Goal: Information Seeking & Learning: Learn about a topic

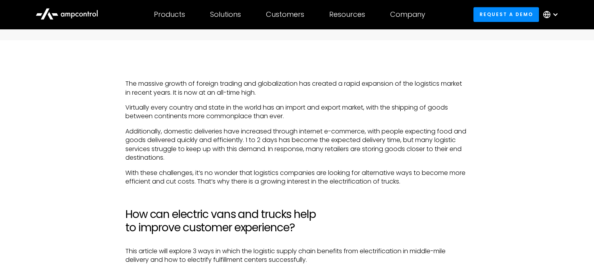
scroll to position [445, 0]
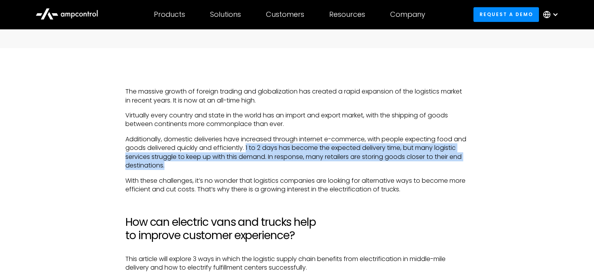
drag, startPoint x: 260, startPoint y: 149, endPoint x: 293, endPoint y: 163, distance: 36.2
click at [293, 163] on p "Additionally, domestic deliveries have increased through internet e-commerce, w…" at bounding box center [296, 152] width 343 height 35
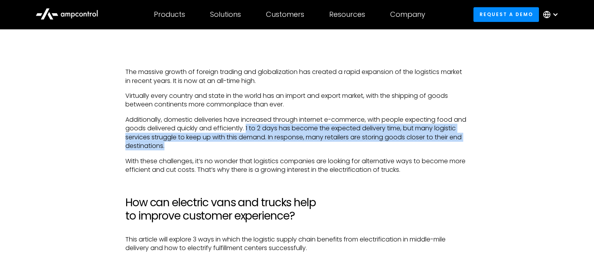
scroll to position [466, 0]
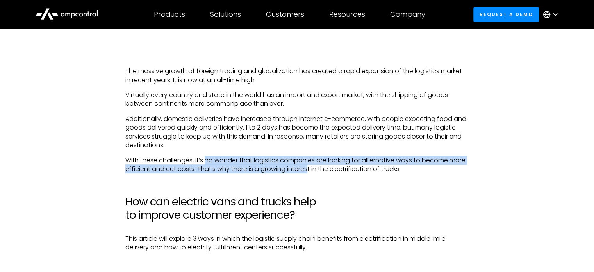
drag, startPoint x: 207, startPoint y: 159, endPoint x: 325, endPoint y: 166, distance: 118.2
click at [325, 166] on p "With these challenges, it’s no wonder that logistics companies are looking for …" at bounding box center [296, 165] width 343 height 18
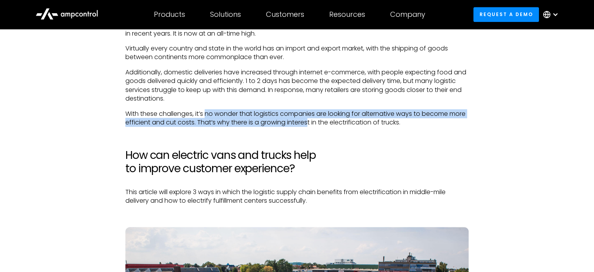
scroll to position [514, 0]
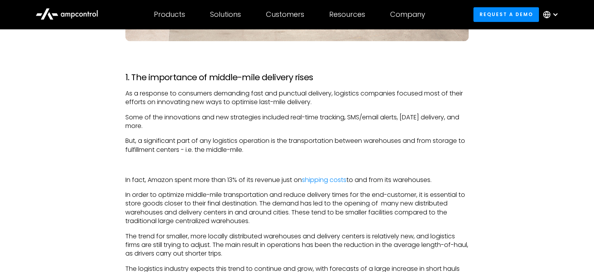
scroll to position [928, 0]
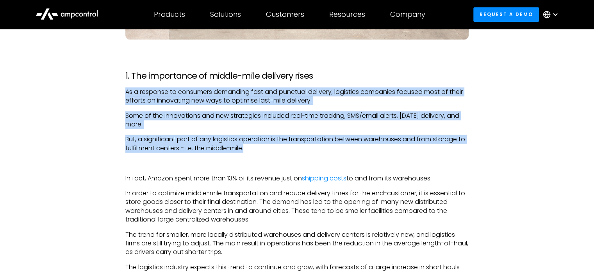
drag, startPoint x: 122, startPoint y: 92, endPoint x: 248, endPoint y: 145, distance: 137.3
click at [248, 145] on p "But, a significant part of any logistics operation is the transportation betwee…" at bounding box center [296, 144] width 343 height 18
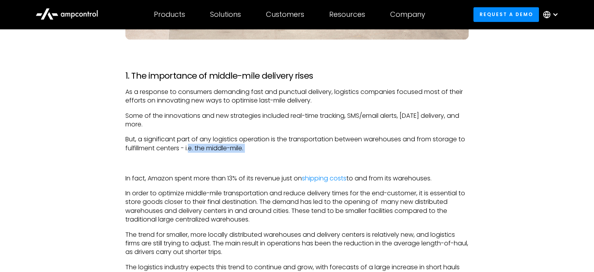
drag, startPoint x: 248, startPoint y: 145, endPoint x: 191, endPoint y: 151, distance: 57.4
click at [191, 151] on p "But, a significant part of any logistics operation is the transportation betwee…" at bounding box center [296, 144] width 343 height 18
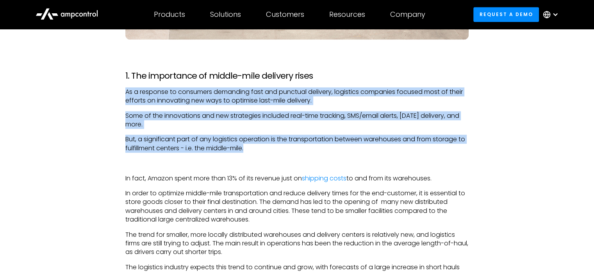
drag, startPoint x: 125, startPoint y: 91, endPoint x: 251, endPoint y: 150, distance: 139.5
click at [251, 150] on p "But, a significant part of any logistics operation is the transportation betwee…" at bounding box center [296, 144] width 343 height 18
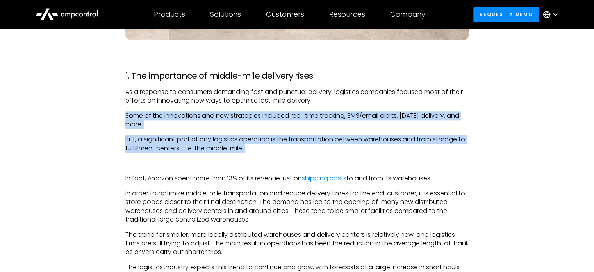
drag, startPoint x: 251, startPoint y: 150, endPoint x: 166, endPoint y: 125, distance: 88.9
click at [166, 125] on p "Some of the innovations and new strategies included real-time tracking, SMS/ema…" at bounding box center [296, 120] width 343 height 18
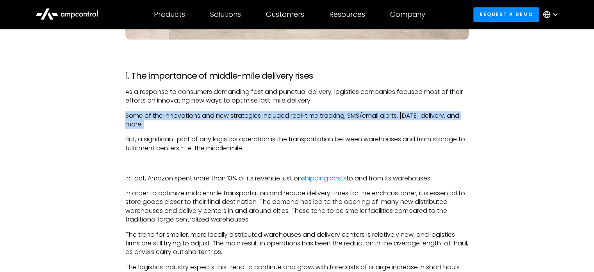
drag, startPoint x: 166, startPoint y: 125, endPoint x: 172, endPoint y: 126, distance: 6.1
click at [172, 126] on p "Some of the innovations and new strategies included real-time tracking, SMS/ema…" at bounding box center [296, 120] width 343 height 18
